Goal: Task Accomplishment & Management: Use online tool/utility

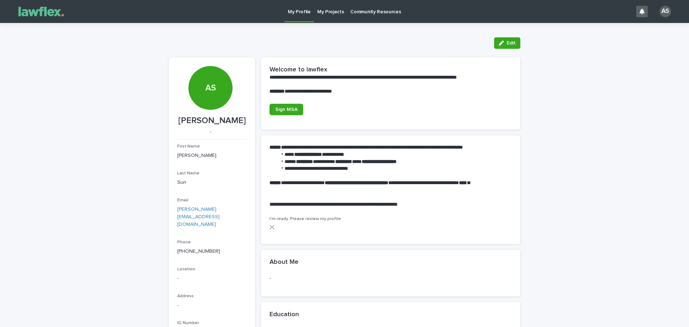
click at [327, 10] on p "My Projects" at bounding box center [330, 7] width 27 height 15
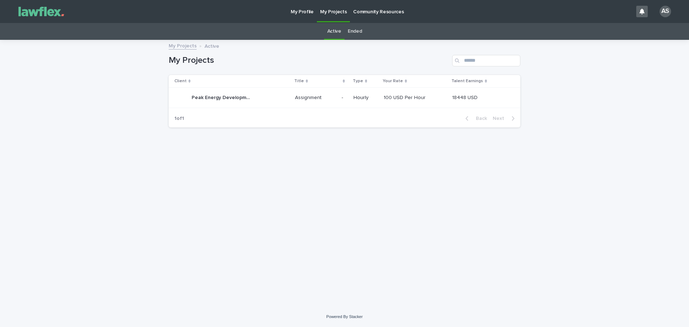
click at [405, 98] on p "100 USD Per Hour" at bounding box center [405, 97] width 43 height 8
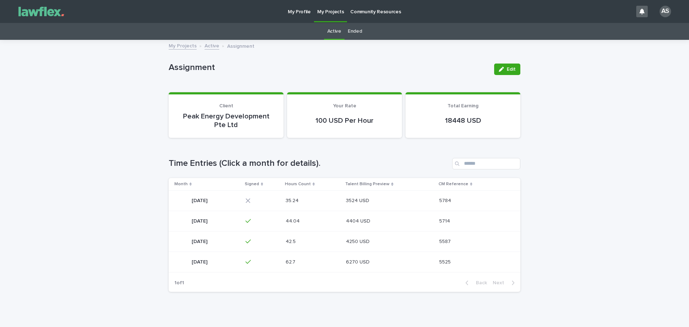
click at [418, 203] on p at bounding box center [382, 201] width 72 height 6
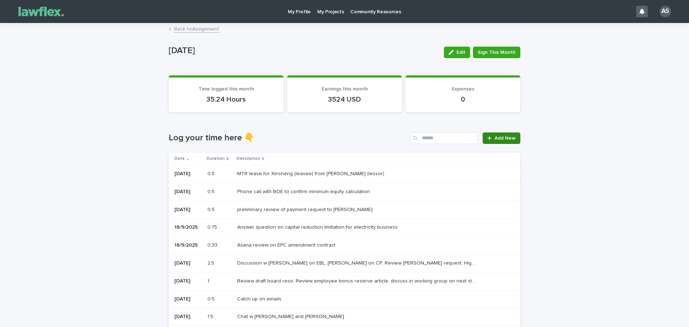
click at [509, 136] on span "Add New" at bounding box center [505, 138] width 21 height 5
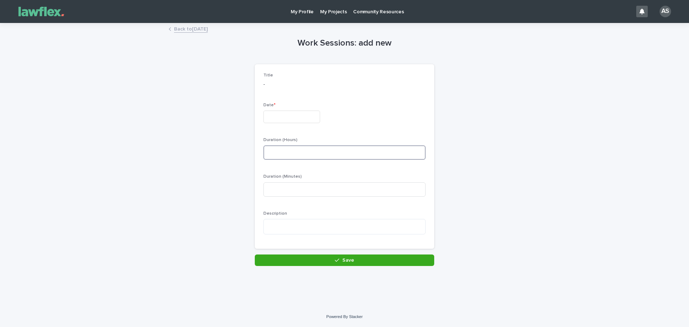
click at [316, 155] on input at bounding box center [344, 152] width 162 height 14
type input "*"
click at [207, 33] on div "Back to September 2025" at bounding box center [344, 29] width 359 height 10
click at [208, 28] on link "Back to September 2025" at bounding box center [191, 28] width 34 height 8
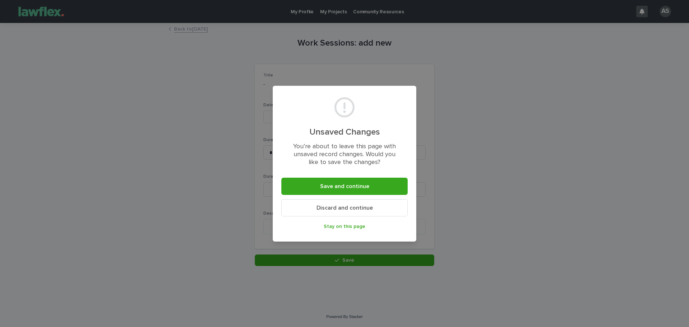
click at [377, 208] on button "Discard and continue" at bounding box center [344, 207] width 126 height 17
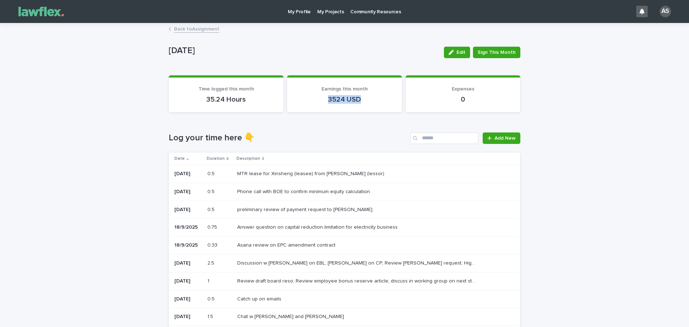
drag, startPoint x: 325, startPoint y: 96, endPoint x: 378, endPoint y: 100, distance: 52.6
click at [378, 100] on p "3524 USD" at bounding box center [345, 99] width 98 height 9
click at [211, 32] on link "Back to Assignment" at bounding box center [196, 28] width 45 height 8
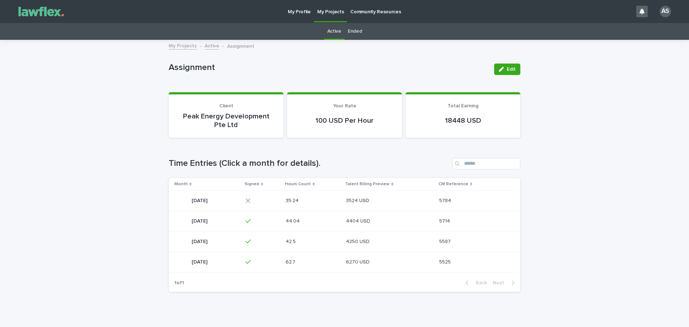
click at [540, 266] on div "Loading... Saving… Loading... Saving… Assignment Edit Assignment Edit Sorry, th…" at bounding box center [344, 190] width 689 height 299
click at [418, 196] on div "3524 USD 3524 USD" at bounding box center [389, 201] width 87 height 12
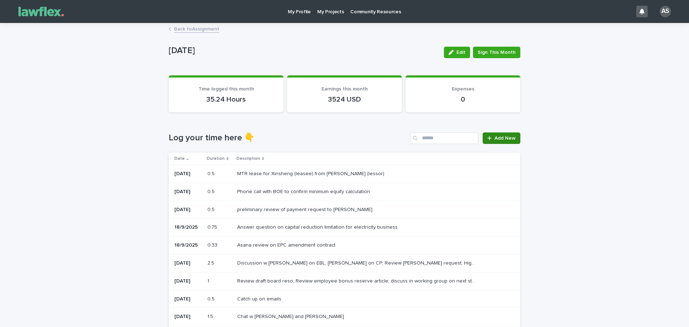
click at [511, 138] on span "Add New" at bounding box center [505, 138] width 21 height 5
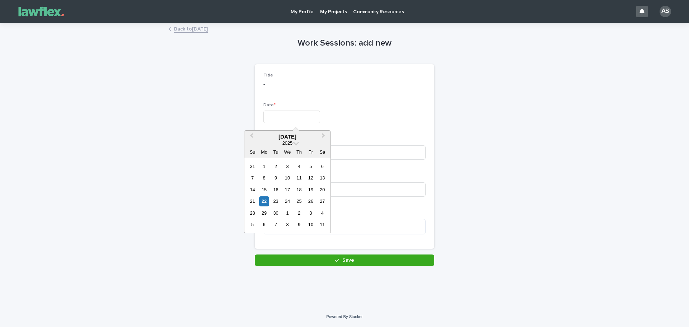
click at [280, 120] on input "text" at bounding box center [291, 117] width 57 height 13
drag, startPoint x: 267, startPoint y: 199, endPoint x: 270, endPoint y: 197, distance: 4.0
click at [267, 199] on div "22" at bounding box center [264, 201] width 10 height 10
type input "*********"
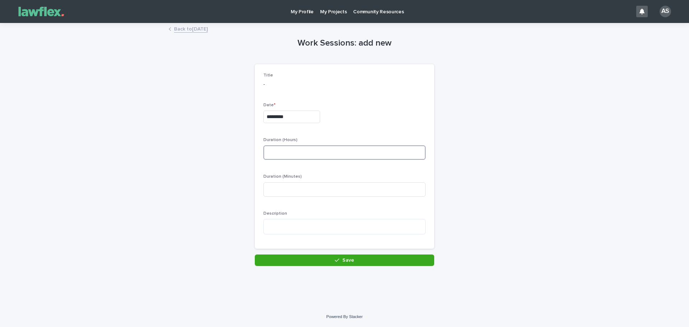
drag, startPoint x: 318, startPoint y: 150, endPoint x: 321, endPoint y: 157, distance: 7.1
click at [318, 150] on input at bounding box center [344, 152] width 162 height 14
click at [317, 190] on input at bounding box center [344, 189] width 162 height 14
click at [320, 154] on input at bounding box center [344, 152] width 162 height 14
type input "*"
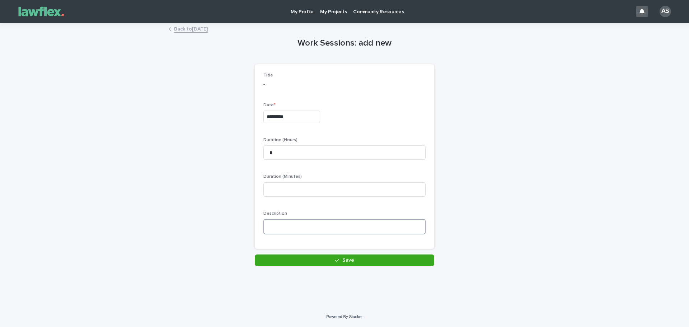
click at [294, 224] on textarea at bounding box center [344, 226] width 162 height 15
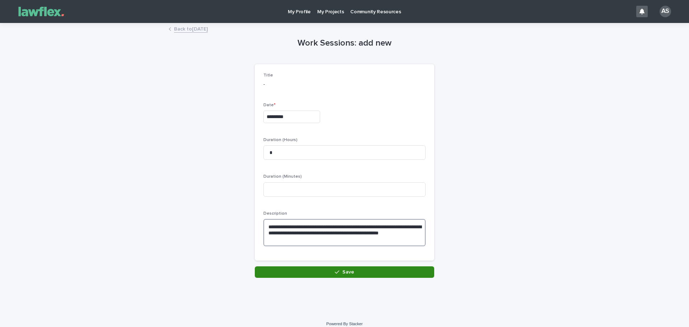
type textarea "**********"
click at [322, 270] on button "Save" at bounding box center [344, 271] width 179 height 11
